Goal: Task Accomplishment & Management: Use online tool/utility

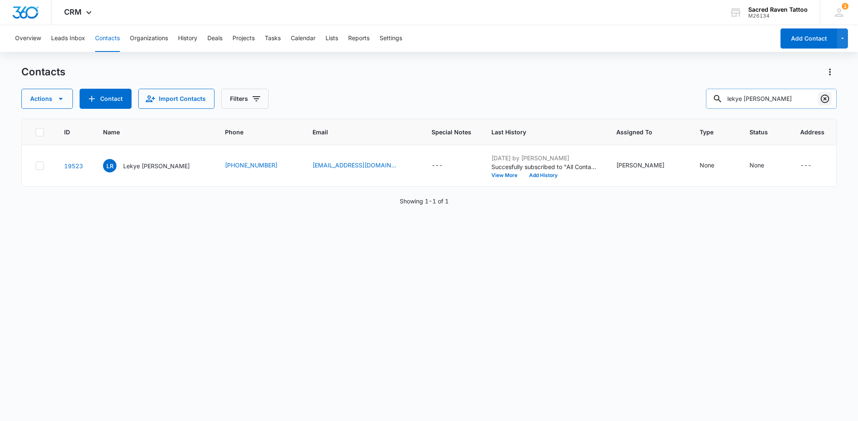
click at [819, 98] on button "Clear" at bounding box center [824, 98] width 13 height 13
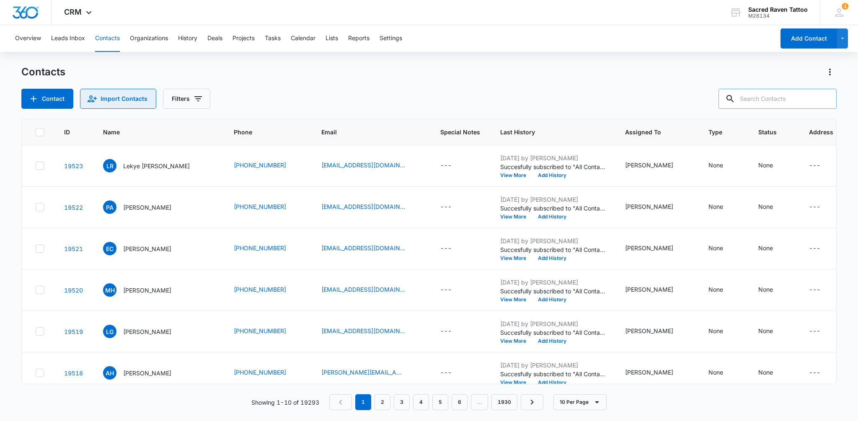
click at [143, 98] on button "Import Contacts" at bounding box center [118, 99] width 76 height 20
click at [86, 13] on icon at bounding box center [89, 15] width 10 height 10
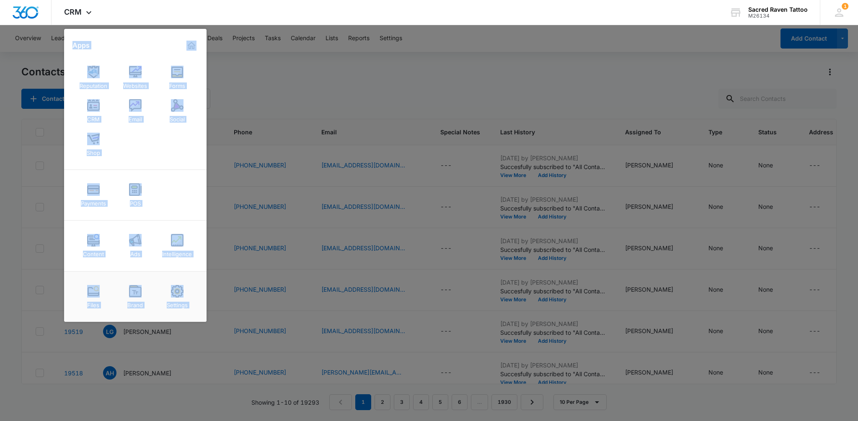
click at [136, 102] on img at bounding box center [135, 105] width 13 height 13
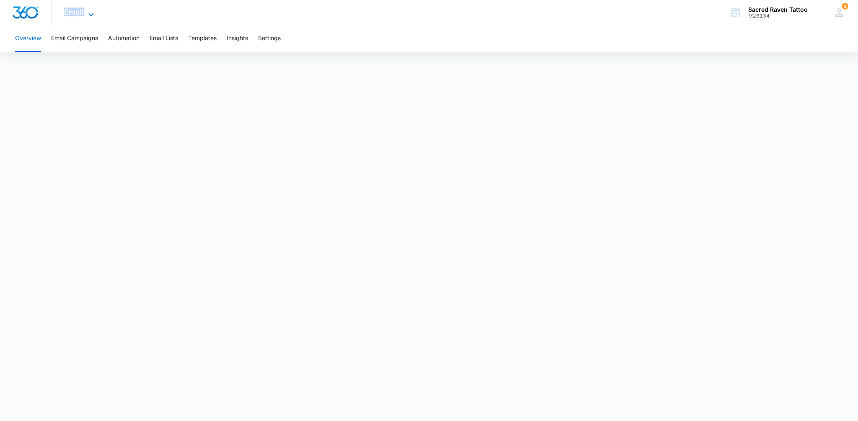
click at [92, 14] on icon at bounding box center [91, 15] width 10 height 10
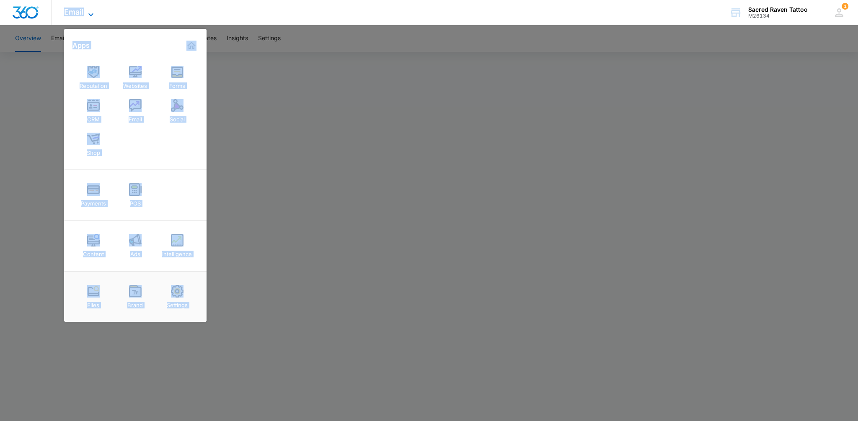
click at [89, 11] on icon at bounding box center [91, 15] width 10 height 10
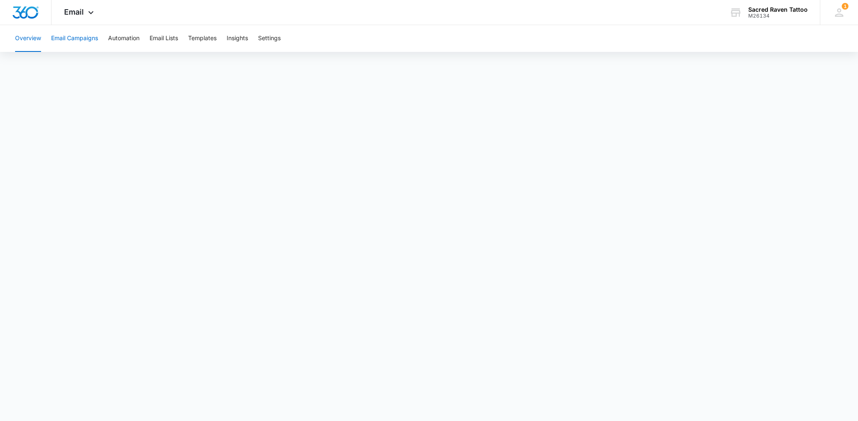
click at [81, 37] on button "Email Campaigns" at bounding box center [74, 38] width 47 height 27
click at [203, 37] on button "Templates" at bounding box center [202, 38] width 28 height 27
click at [201, 41] on button "Templates" at bounding box center [202, 38] width 28 height 27
click at [204, 40] on button "Templates" at bounding box center [202, 38] width 28 height 27
click at [83, 41] on button "Email Campaigns" at bounding box center [74, 38] width 47 height 27
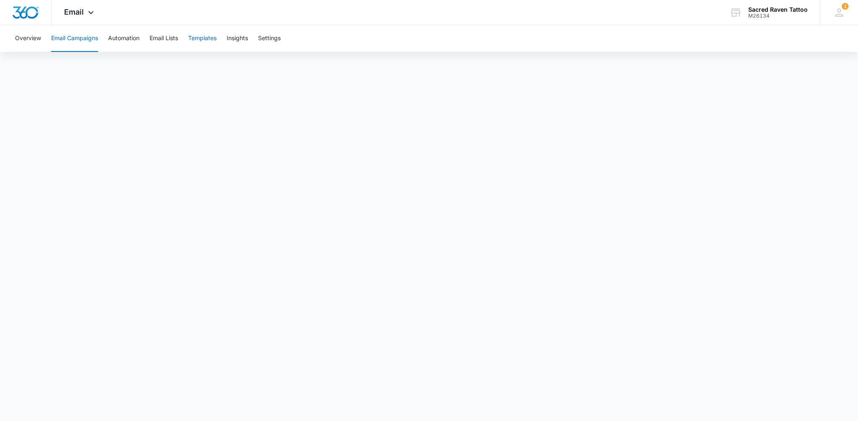
click at [214, 39] on button "Templates" at bounding box center [202, 38] width 28 height 27
